Goal: Task Accomplishment & Management: Manage account settings

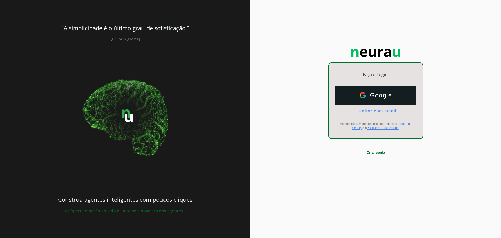
click at [377, 111] on span "entrar com email" at bounding box center [375, 111] width 41 height 5
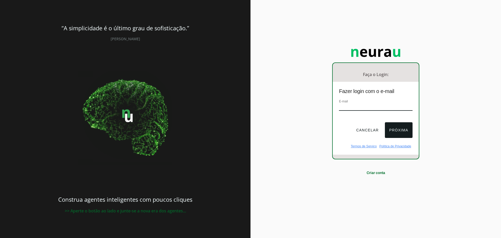
click at [352, 108] on input "email" at bounding box center [375, 107] width 73 height 7
click at [355, 105] on input "email" at bounding box center [375, 107] width 73 height 7
type input "[EMAIL_ADDRESS][DOMAIN_NAME]"
click at [400, 130] on button "Próxima" at bounding box center [398, 130] width 27 height 16
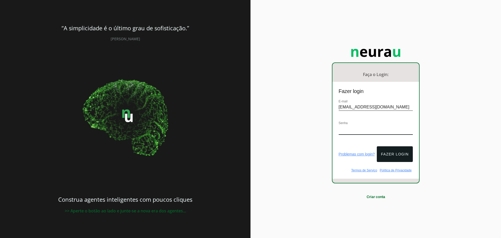
click at [461, 136] on div "Faça o Login: dashboard Ir para o dashboard Fazer login E-mail [EMAIL_ADDRESS][…" at bounding box center [375, 119] width 250 height 238
click at [354, 107] on input "[EMAIL_ADDRESS][DOMAIN_NAME]" at bounding box center [376, 107] width 74 height 7
click at [392, 152] on button "Fazer login" at bounding box center [395, 154] width 36 height 16
